Goal: Task Accomplishment & Management: Complete application form

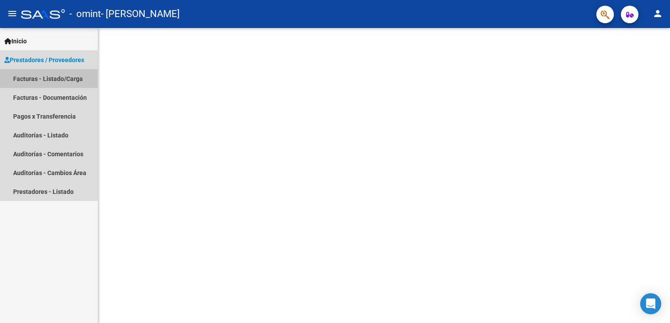
click at [64, 75] on link "Facturas - Listado/Carga" at bounding box center [49, 78] width 98 height 19
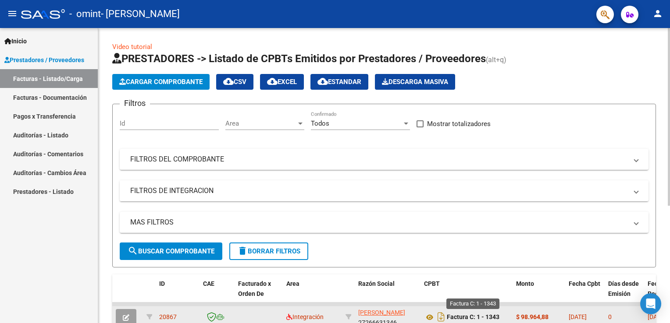
click at [453, 314] on strong "Factura C: 1 - 1343" at bounding box center [473, 317] width 53 height 7
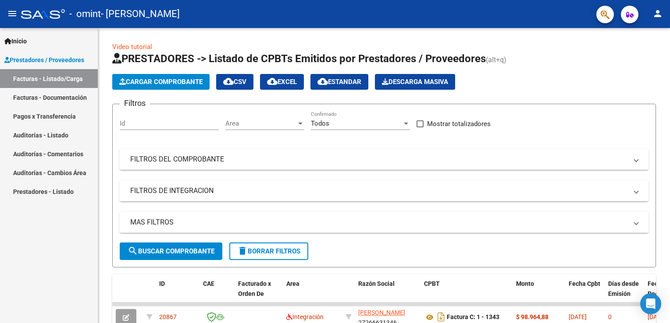
click at [669, 218] on html "menu - omint - [PERSON_NAME] person Inicio Instructivos Contacto OS Prestadores…" at bounding box center [335, 161] width 670 height 323
drag, startPoint x: 669, startPoint y: 218, endPoint x: 668, endPoint y: 232, distance: 13.7
click at [668, 232] on html "menu - omint - [PERSON_NAME] person Inicio Instructivos Contacto OS Prestadores…" at bounding box center [335, 161] width 670 height 323
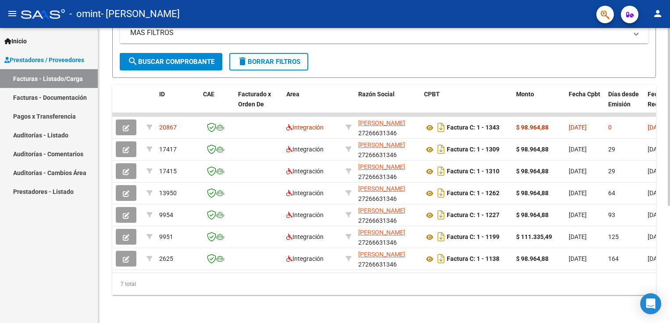
click at [669, 238] on html "menu - omint - [PERSON_NAME] person Inicio Instructivos Contacto OS Prestadores…" at bounding box center [335, 161] width 670 height 323
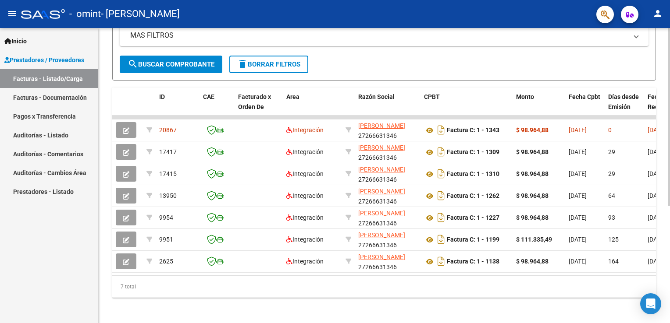
scroll to position [0, 475]
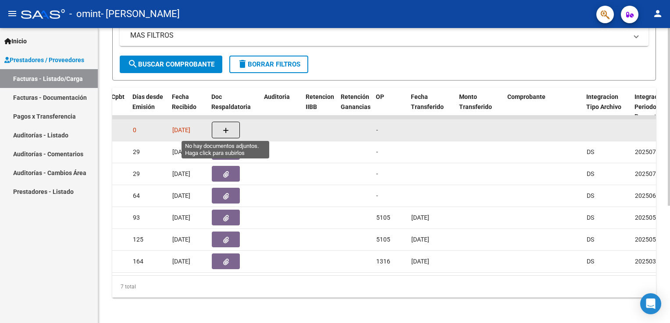
click at [224, 124] on button "button" at bounding box center [226, 130] width 28 height 17
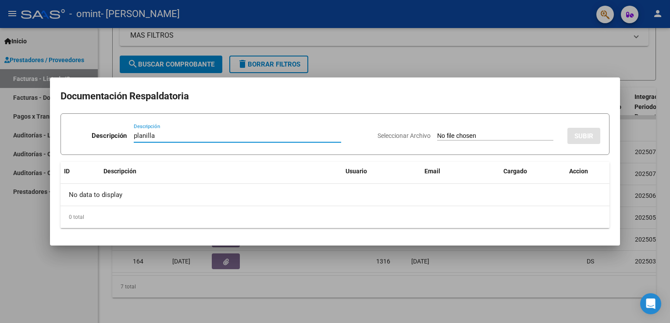
type input "planilla"
click at [437, 136] on input "Seleccionar Archivo" at bounding box center [495, 136] width 116 height 8
type input "C:\fakepath\Documento_2025-09-06_195032.pdf"
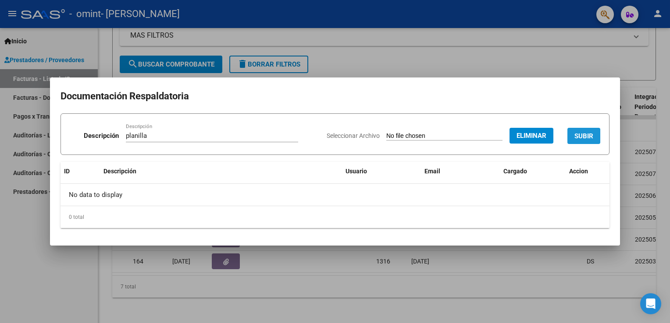
click at [584, 142] on button "SUBIR" at bounding box center [583, 136] width 33 height 16
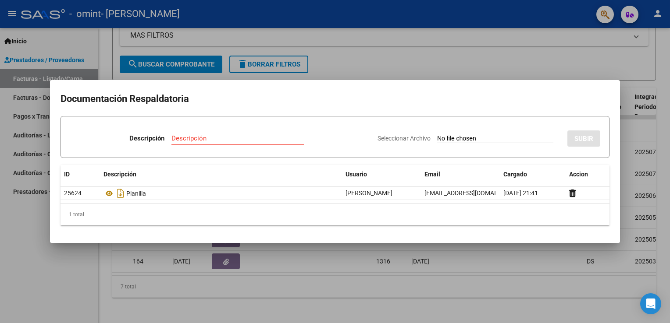
click at [472, 128] on div "Seleccionar Archivo SUBIR" at bounding box center [488, 137] width 223 height 27
drag, startPoint x: 382, startPoint y: 292, endPoint x: 437, endPoint y: 309, distance: 57.0
click at [437, 309] on div at bounding box center [335, 161] width 670 height 323
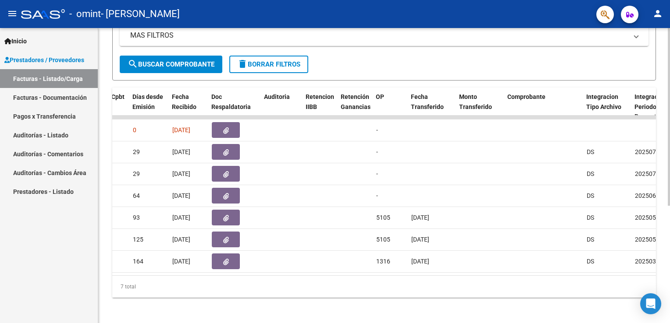
click at [437, 309] on div "Video tutorial PRESTADORES -> Listado de CPBTs Emitidos por Prestadores / Prove…" at bounding box center [384, 83] width 572 height 485
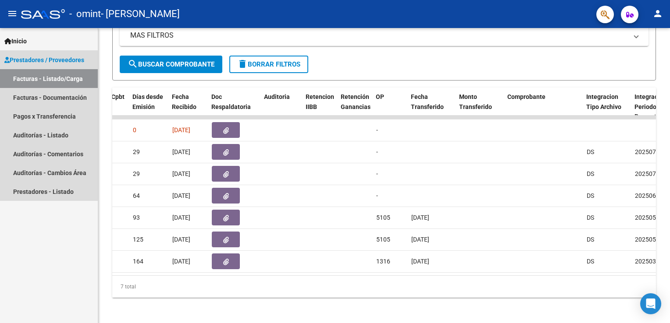
click at [28, 80] on link "Facturas - Listado/Carga" at bounding box center [49, 78] width 98 height 19
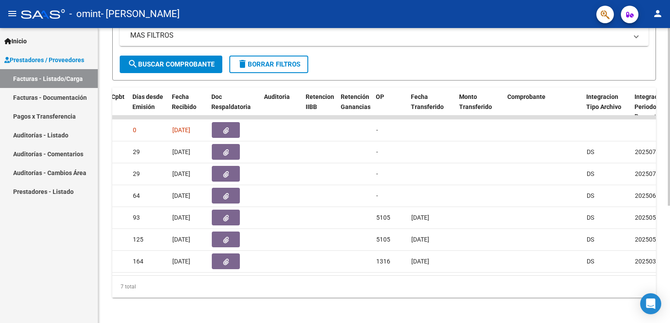
click at [662, 39] on div "Video tutorial PRESTADORES -> Listado de CPBTs Emitidos por Prestadores / Prove…" at bounding box center [384, 83] width 572 height 485
click at [666, 39] on div "Video tutorial PRESTADORES -> Listado de CPBTs Emitidos por Prestadores / Prove…" at bounding box center [384, 83] width 572 height 485
drag, startPoint x: 666, startPoint y: 39, endPoint x: 669, endPoint y: 98, distance: 58.8
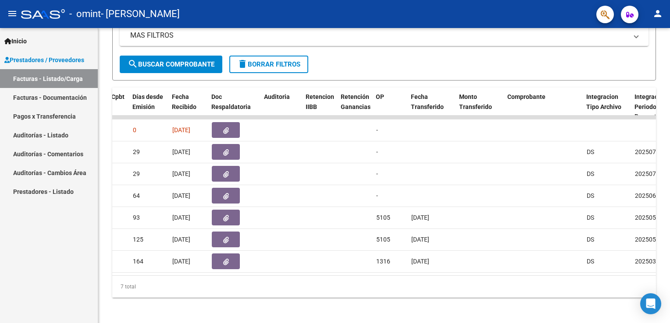
click at [669, 98] on html "menu - omint - [PERSON_NAME] person Inicio Instructivos Contacto OS Prestadores…" at bounding box center [335, 161] width 670 height 323
drag, startPoint x: 663, startPoint y: 112, endPoint x: 669, endPoint y: 116, distance: 7.7
click at [669, 116] on html "menu - omint - [PERSON_NAME] person Inicio Instructivos Contacto OS Prestadores…" at bounding box center [335, 161] width 670 height 323
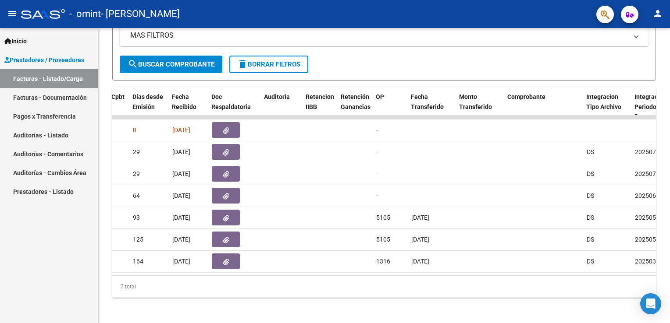
click at [669, 116] on html "menu - omint - [PERSON_NAME] person Inicio Instructivos Contacto OS Prestadores…" at bounding box center [335, 161] width 670 height 323
click at [669, 117] on html "menu - omint - [PERSON_NAME] person Inicio Instructivos Contacto OS Prestadores…" at bounding box center [335, 161] width 670 height 323
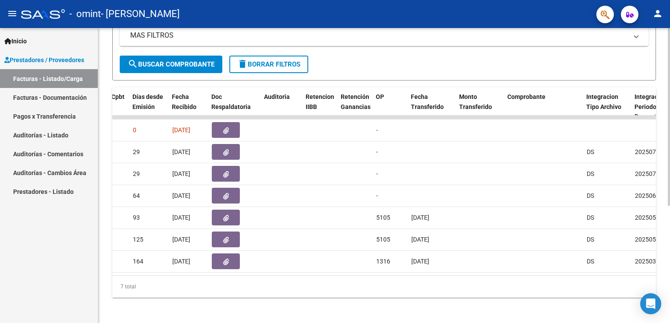
click at [667, 156] on div "Video tutorial PRESTADORES -> Listado de CPBTs Emitidos por Prestadores / Prove…" at bounding box center [384, 83] width 572 height 485
drag, startPoint x: 667, startPoint y: 156, endPoint x: 664, endPoint y: 83, distance: 73.3
click at [664, 83] on div "Video tutorial PRESTADORES -> Listado de CPBTs Emitidos por Prestadores / Prove…" at bounding box center [384, 83] width 572 height 485
drag, startPoint x: 664, startPoint y: 83, endPoint x: 671, endPoint y: 119, distance: 37.1
click at [669, 119] on html "menu - omint - [PERSON_NAME] person Inicio Instructivos Contacto OS Prestadores…" at bounding box center [335, 161] width 670 height 323
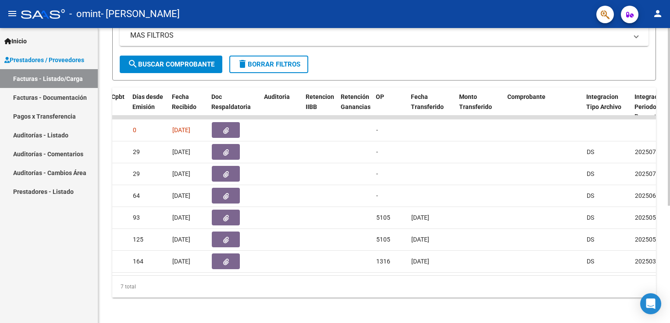
drag, startPoint x: 669, startPoint y: 127, endPoint x: 668, endPoint y: 153, distance: 26.4
click at [668, 153] on html "menu - omint - [PERSON_NAME] person Inicio Instructivos Contacto OS Prestadores…" at bounding box center [335, 161] width 670 height 323
click at [668, 153] on div at bounding box center [669, 233] width 2 height 178
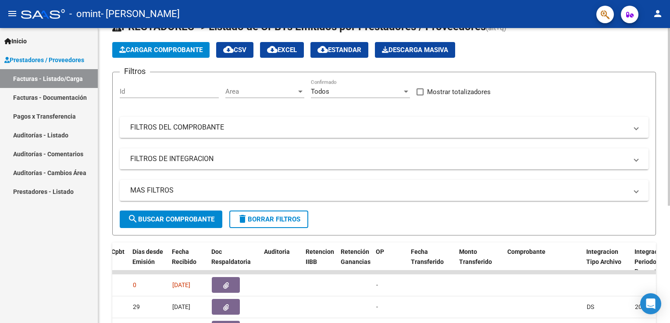
click at [669, 57] on html "menu - omint - [PERSON_NAME] person Inicio Instructivos Contacto OS Prestadores…" at bounding box center [335, 161] width 670 height 323
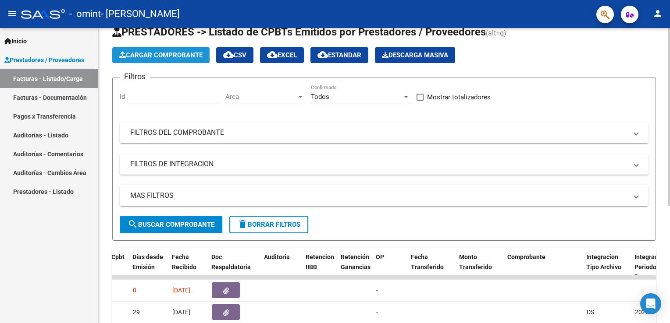
click at [181, 53] on span "Cargar Comprobante" at bounding box center [160, 55] width 83 height 8
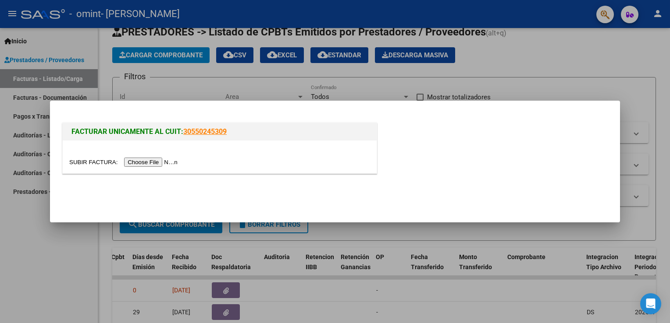
click at [140, 164] on input "file" at bounding box center [124, 162] width 111 height 9
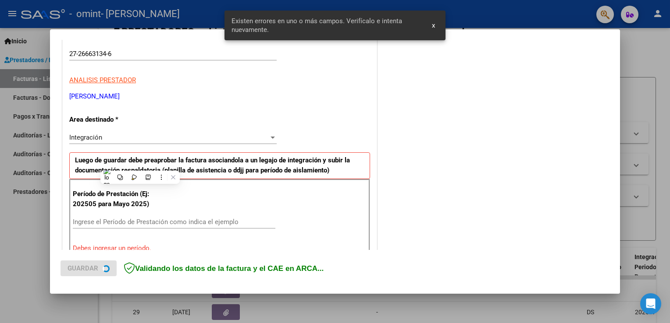
scroll to position [183, 0]
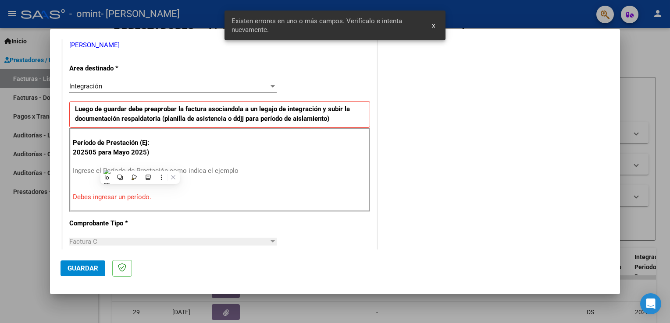
click at [435, 24] on span "x" at bounding box center [433, 25] width 3 height 8
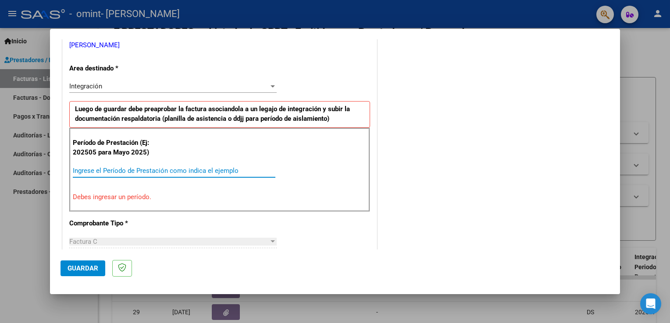
click at [147, 170] on input "Ingrese el Período de Prestación como indica el ejemplo" at bounding box center [174, 171] width 203 height 8
click at [142, 170] on input "Ingrese el Período de Prestación como indica el ejemplo" at bounding box center [174, 171] width 203 height 8
click at [137, 169] on input "Ingrese el Período de Prestación como indica el ejemplo" at bounding box center [174, 171] width 203 height 8
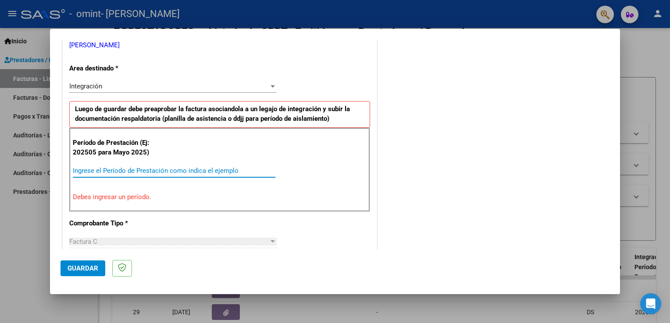
drag, startPoint x: 137, startPoint y: 169, endPoint x: 212, endPoint y: 185, distance: 77.2
click at [212, 185] on div "Período de Prestación (Ej: 202505 para [DATE]) Ingrese el Período de Prestación…" at bounding box center [219, 170] width 301 height 84
click at [189, 167] on input "Ingrese el Período de Prestación como indica el ejemplo" at bounding box center [174, 171] width 203 height 8
click at [185, 170] on input "Ingrese el Período de Prestación como indica el ejemplo" at bounding box center [174, 171] width 203 height 8
type input "-1"
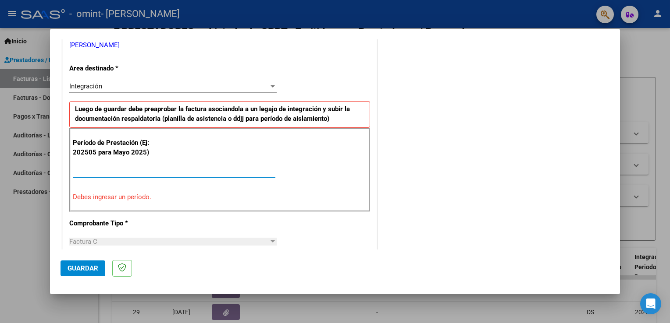
type input "-1"
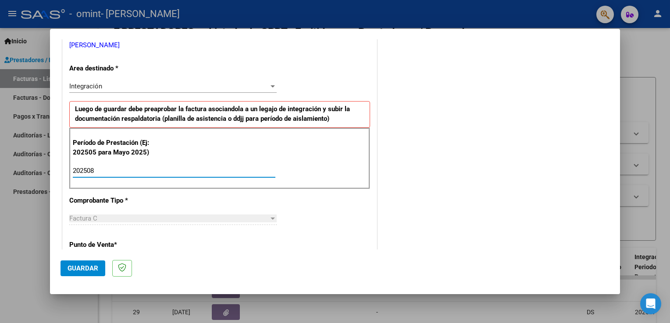
type input "202508"
click at [87, 270] on span "Guardar" at bounding box center [83, 269] width 31 height 8
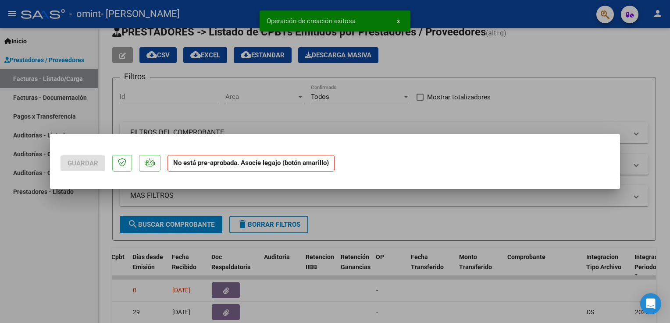
scroll to position [0, 0]
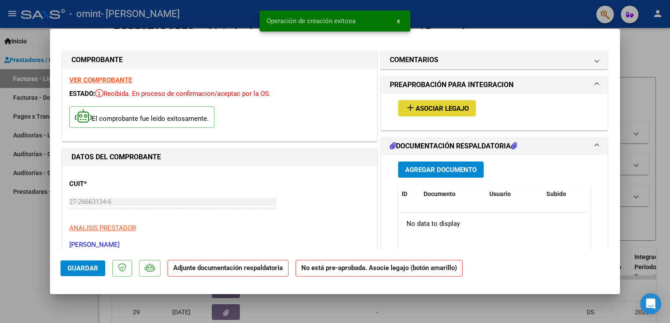
click at [416, 107] on span "Asociar Legajo" at bounding box center [442, 109] width 53 height 8
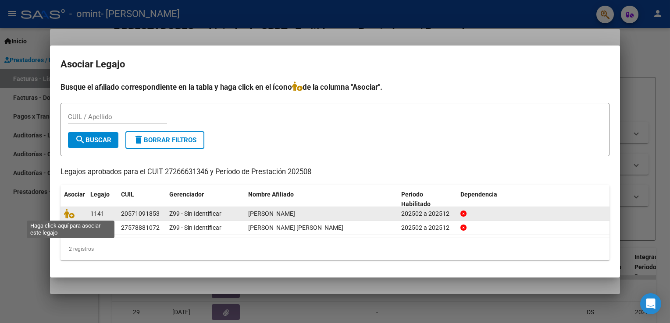
click at [75, 214] on span at bounding box center [70, 213] width 13 height 7
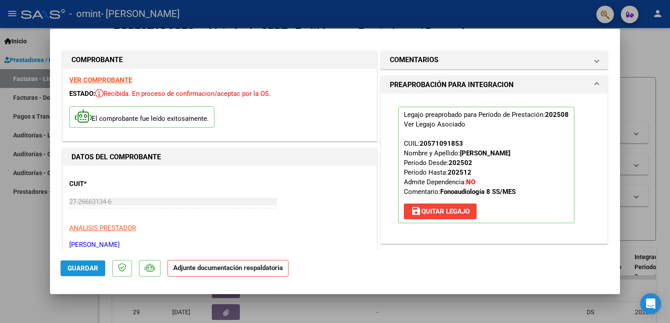
click at [82, 270] on span "Guardar" at bounding box center [83, 269] width 31 height 8
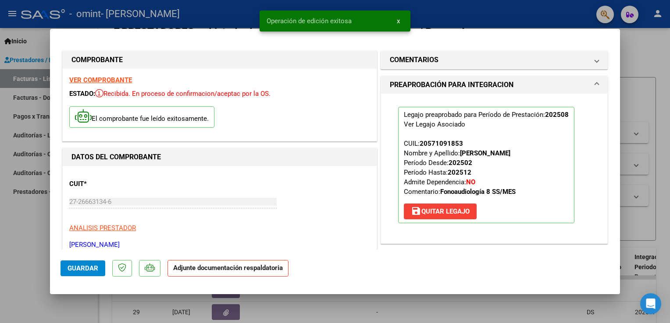
click at [222, 271] on strong "Adjunte documentación respaldatoria" at bounding box center [228, 268] width 110 height 8
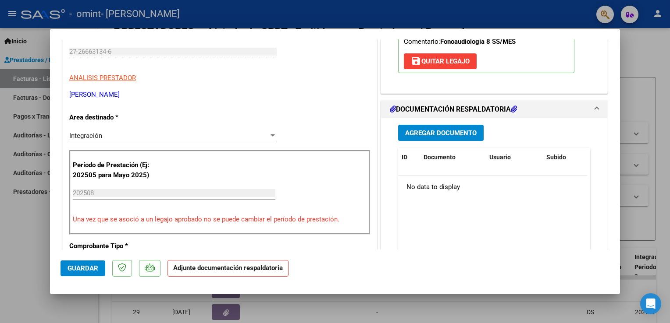
scroll to position [193, 0]
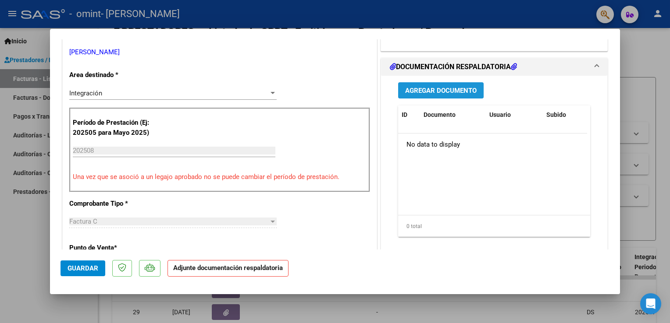
click at [453, 88] on span "Agregar Documento" at bounding box center [440, 91] width 71 height 8
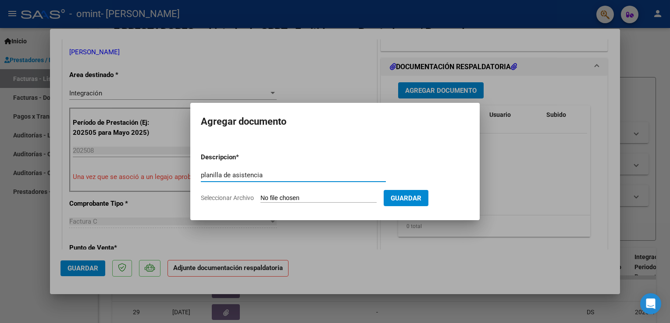
type input "planilla de asistencia"
click at [350, 196] on input "Seleccionar Archivo" at bounding box center [318, 199] width 116 height 8
type input "C:\fakepath\planilla.pdf"
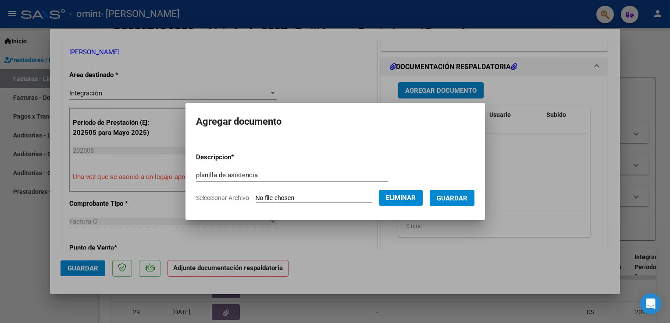
click at [467, 196] on span "Guardar" at bounding box center [452, 199] width 31 height 8
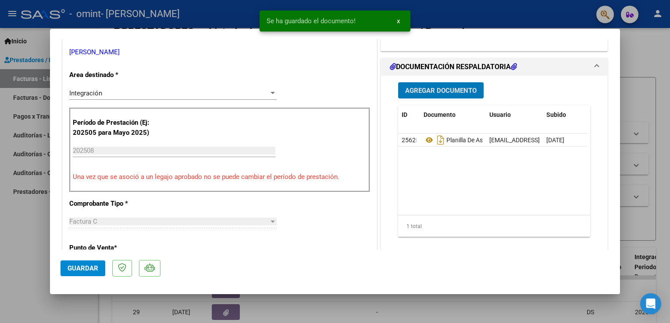
click at [401, 23] on button "x" at bounding box center [398, 21] width 17 height 16
